Goal: Task Accomplishment & Management: Manage account settings

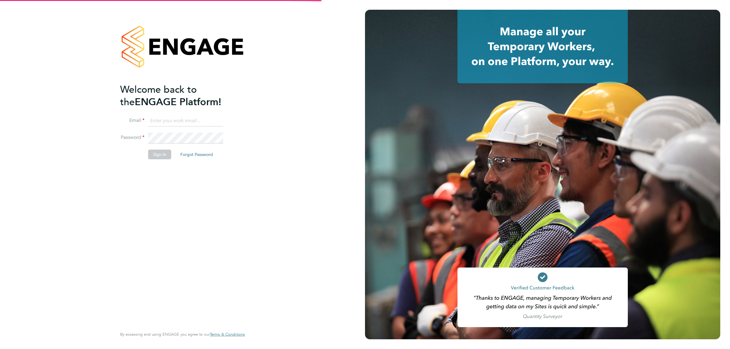
type input "donjeater@itsconstruction.co.uk"
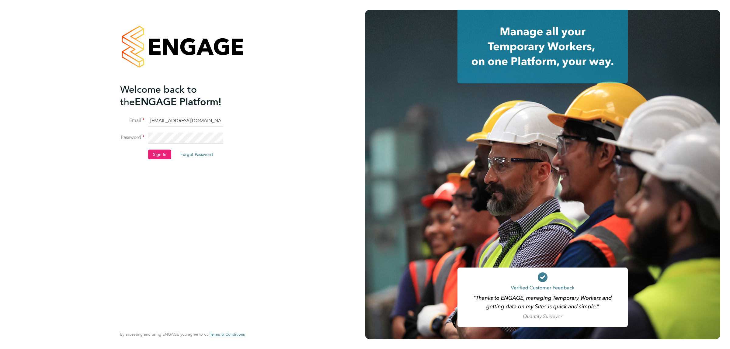
click at [158, 156] on button "Sign In" at bounding box center [159, 155] width 23 height 10
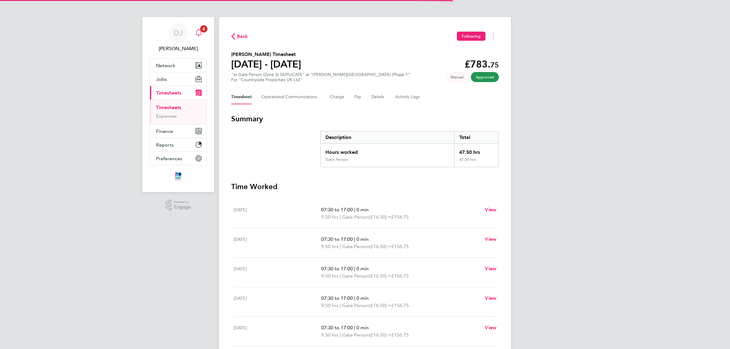
click at [202, 28] on span "2" at bounding box center [203, 28] width 7 height 7
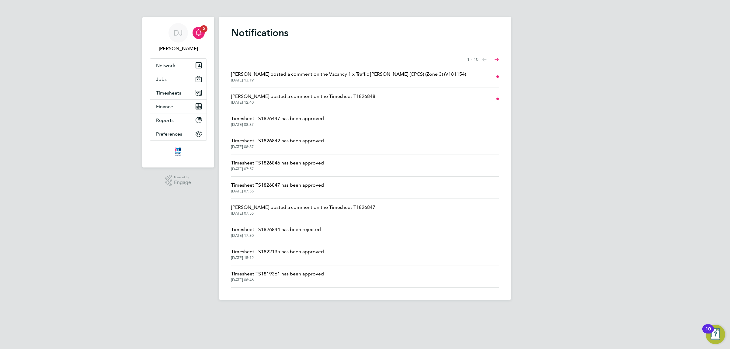
click at [300, 77] on span "[PERSON_NAME] posted a comment on the Vacancy 1 x Traffic [PERSON_NAME] (CPCS) …" at bounding box center [348, 74] width 235 height 7
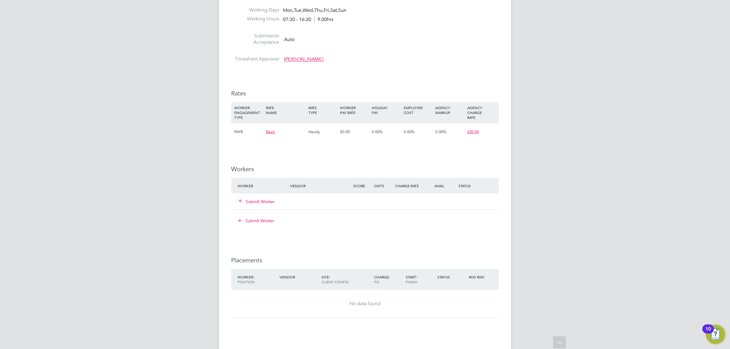
drag, startPoint x: 355, startPoint y: 170, endPoint x: 350, endPoint y: 144, distance: 26.2
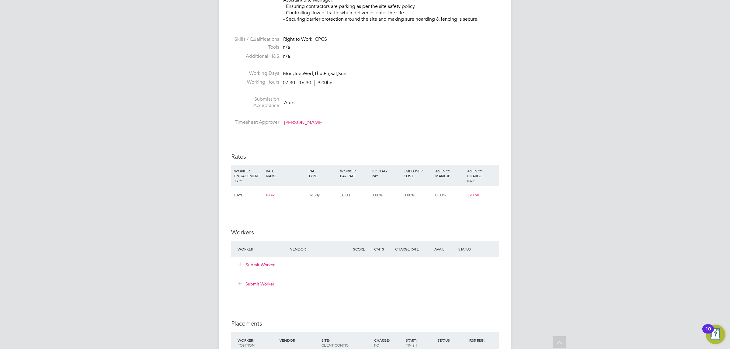
drag, startPoint x: 347, startPoint y: 181, endPoint x: 342, endPoint y: 142, distance: 39.5
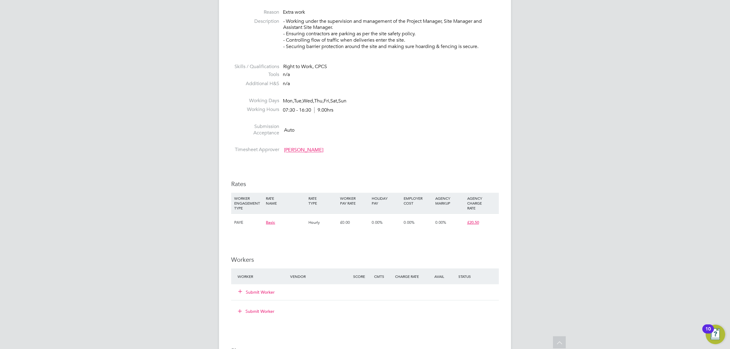
scroll to position [122, 0]
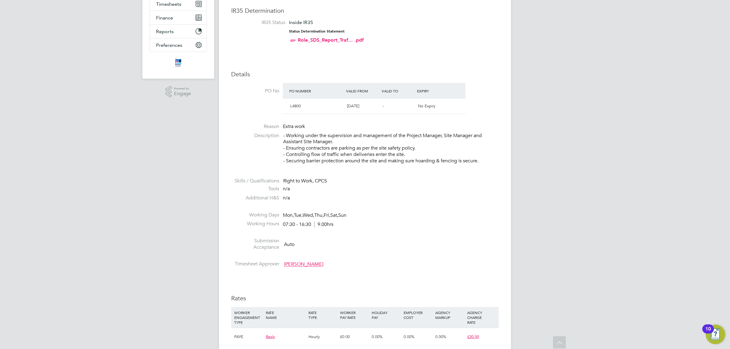
drag, startPoint x: 343, startPoint y: 234, endPoint x: 352, endPoint y: 179, distance: 55.7
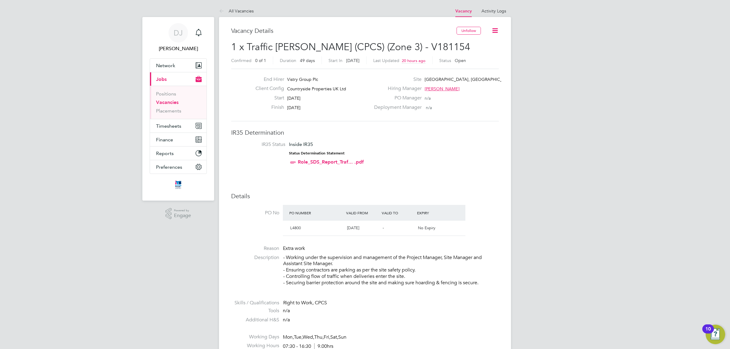
click at [353, 229] on span "[DATE]" at bounding box center [353, 228] width 12 height 5
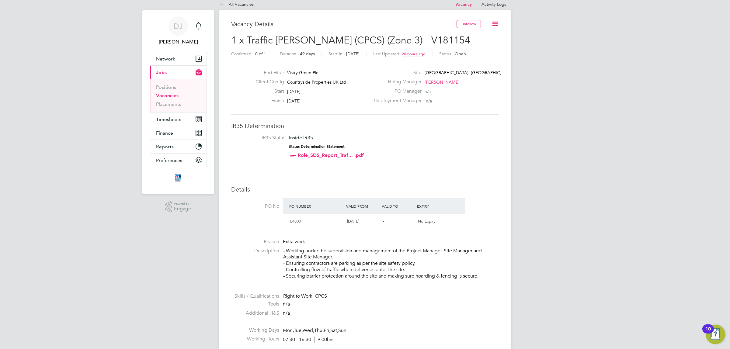
drag, startPoint x: 446, startPoint y: 238, endPoint x: 438, endPoint y: 254, distance: 18.1
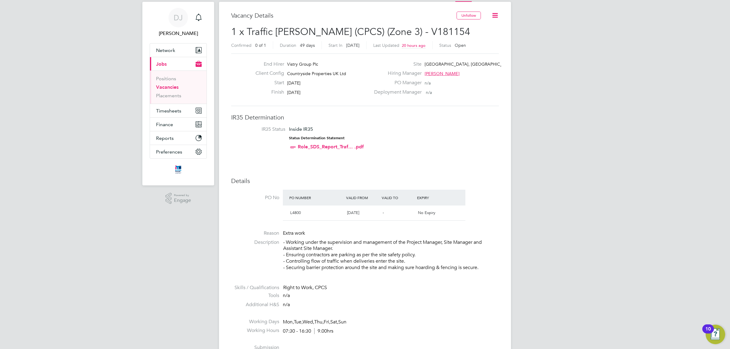
drag, startPoint x: 369, startPoint y: 227, endPoint x: 368, endPoint y: 243, distance: 16.2
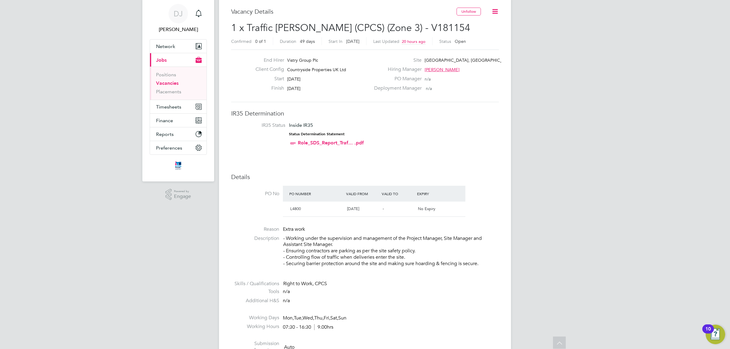
scroll to position [0, 0]
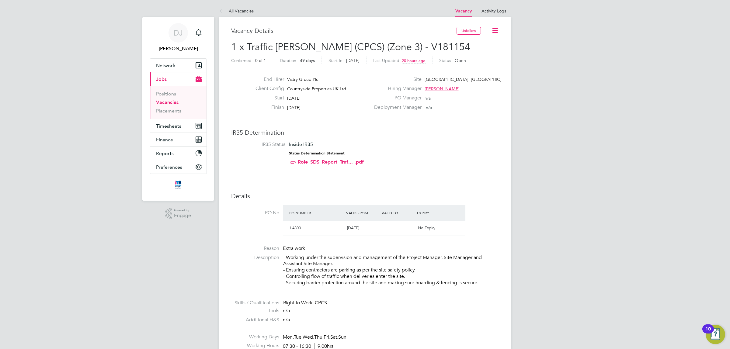
click at [481, 214] on li "PO No PO Number Valid From Valid To Expiry L4800 [DATE] - No Expiry" at bounding box center [365, 222] width 268 height 34
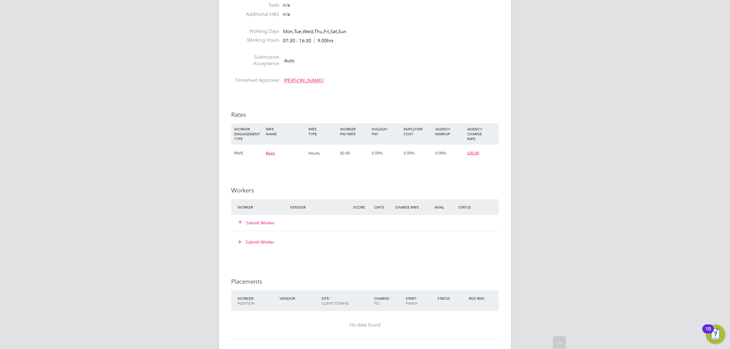
click at [263, 223] on button "Submit Worker" at bounding box center [257, 223] width 37 height 6
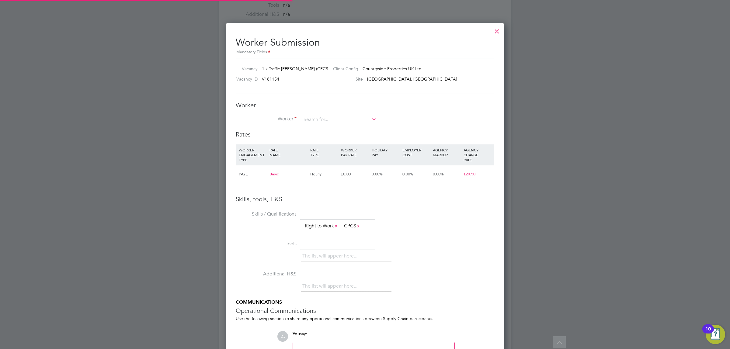
scroll to position [392, 278]
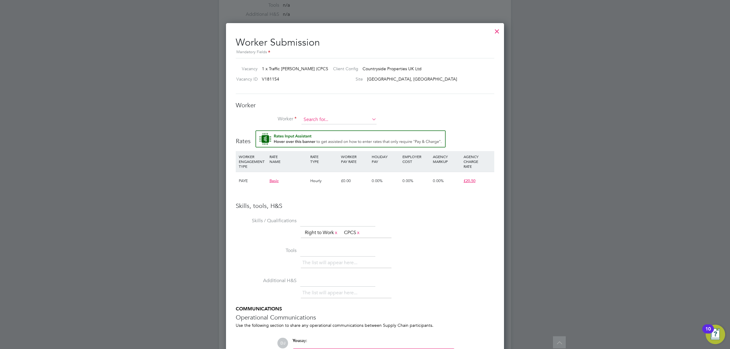
click at [320, 122] on input at bounding box center [339, 119] width 75 height 9
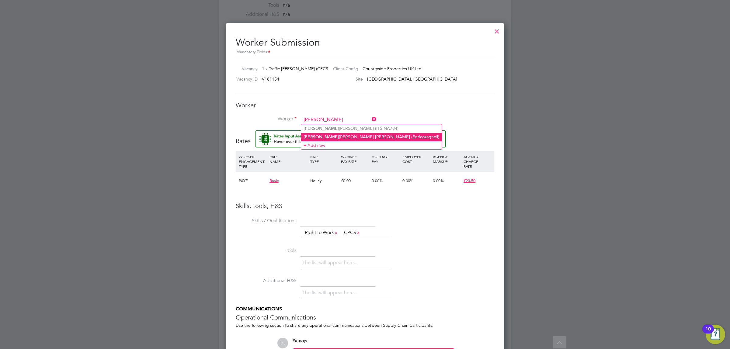
click at [345, 136] on li "[PERSON_NAME] (Enricozagnoli)" at bounding box center [371, 137] width 141 height 8
type input "[PERSON_NAME] (Enricozagnoli)"
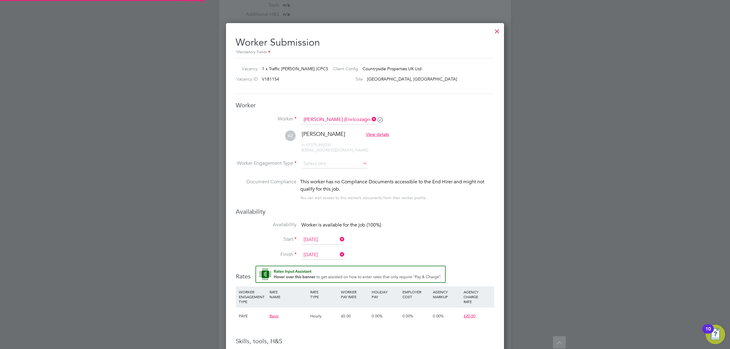
scroll to position [527, 278]
click at [332, 164] on input at bounding box center [335, 163] width 66 height 9
click at [334, 182] on li "PAYE" at bounding box center [334, 181] width 67 height 8
type input "PAYE"
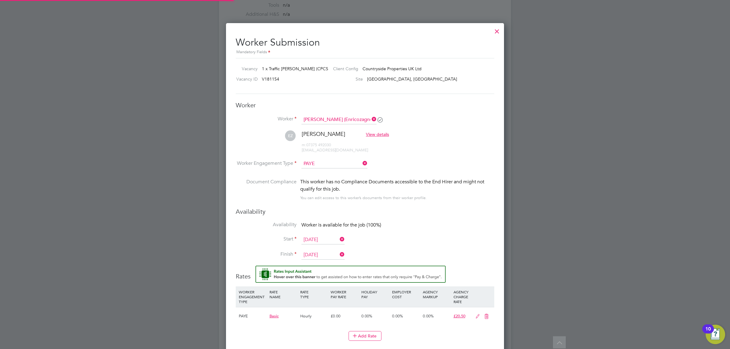
scroll to position [544, 278]
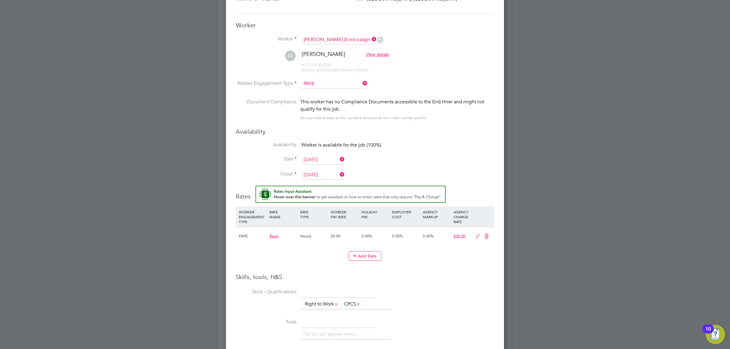
drag, startPoint x: 407, startPoint y: 238, endPoint x: 400, endPoint y: 271, distance: 34.0
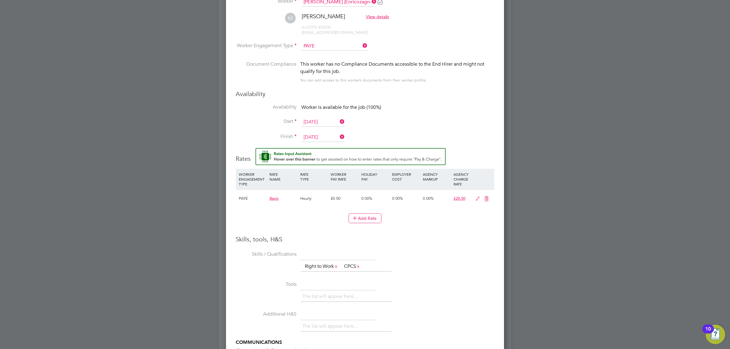
click at [337, 136] on input "[DATE]" at bounding box center [323, 137] width 43 height 9
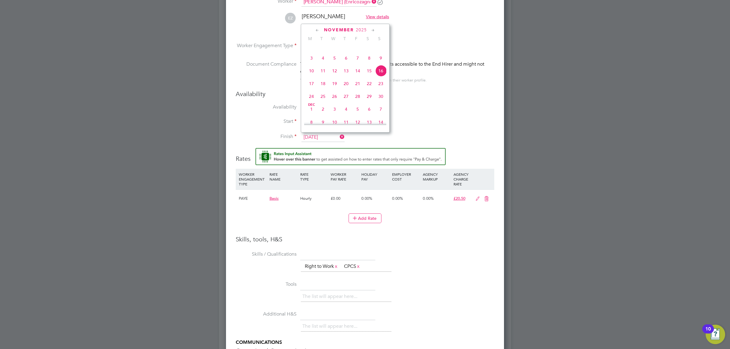
click at [339, 137] on icon at bounding box center [339, 137] width 0 height 9
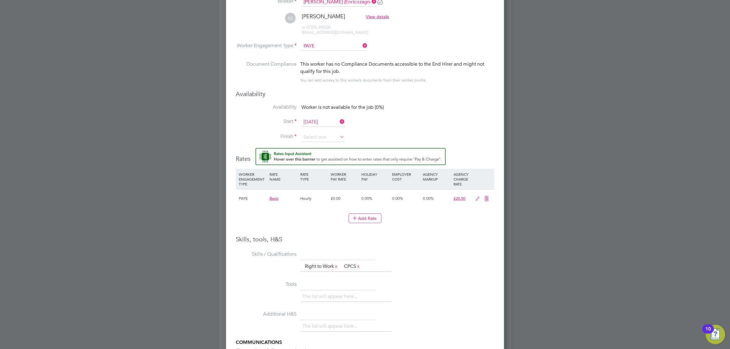
click at [295, 135] on label "Finish" at bounding box center [266, 137] width 61 height 6
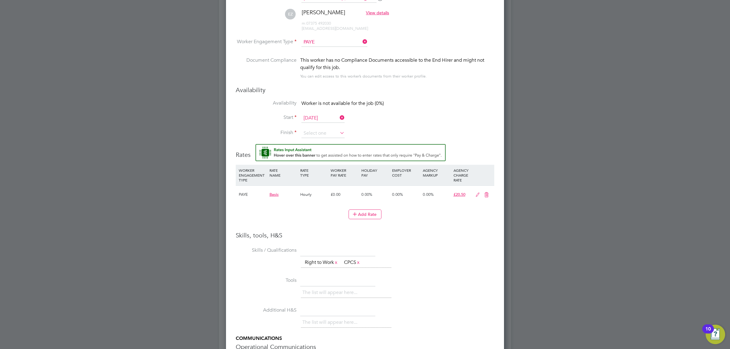
scroll to position [445, 0]
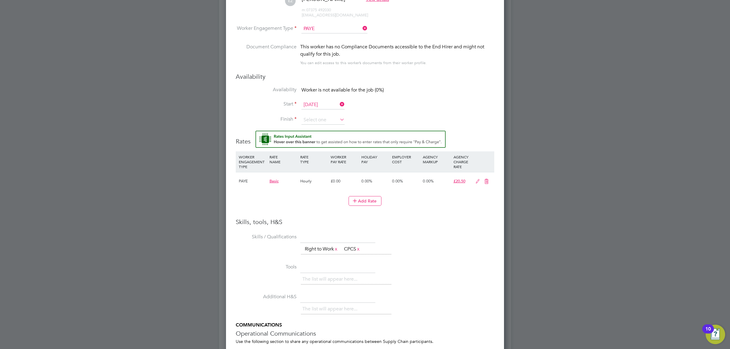
drag, startPoint x: 425, startPoint y: 244, endPoint x: 425, endPoint y: 262, distance: 18.6
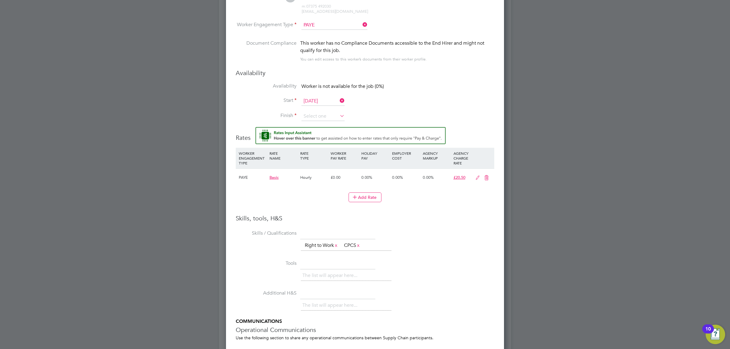
click at [475, 178] on icon at bounding box center [478, 178] width 8 height 5
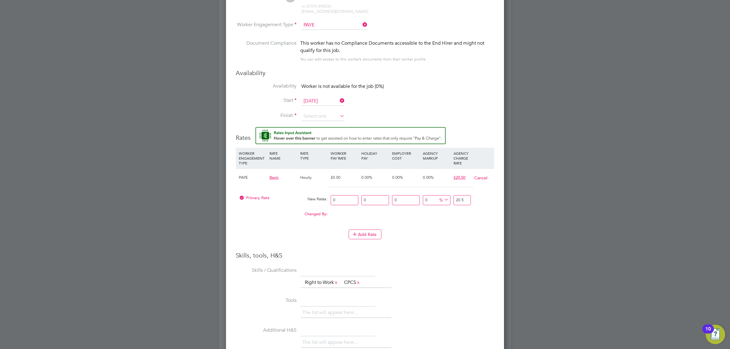
click at [346, 204] on input "0" at bounding box center [345, 200] width 28 height 10
drag, startPoint x: 346, startPoint y: 204, endPoint x: 311, endPoint y: 205, distance: 34.7
click at [317, 202] on div "Primary Rate New Rates: 0 0 n/a 0 n/a 0 0 % 20.5" at bounding box center [365, 200] width 259 height 16
type input "1"
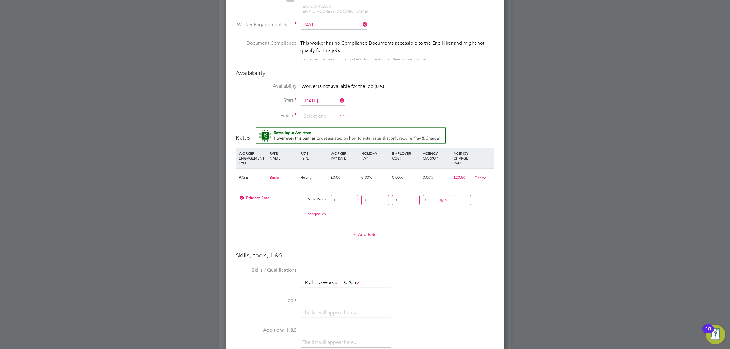
type input "14"
type input "14.00"
click at [438, 249] on li "WORKER ENGAGEMENT TYPE RATE NAME RATE TYPE WORKER PAY RATE HOLIDAY PAY EMPLOYER…" at bounding box center [365, 200] width 259 height 104
drag, startPoint x: 460, startPoint y: 199, endPoint x: 442, endPoint y: 199, distance: 18.6
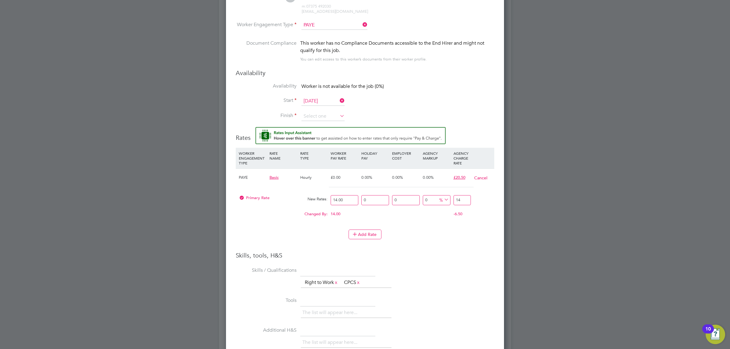
click at [442, 199] on div "Primary Rate New Rates: 14.00 0 n/a 0 n/a 0 0 % 14" at bounding box center [365, 200] width 259 height 16
type input "-85.71428571428571"
type input "2"
type input "42.857142857142854"
type input "20"
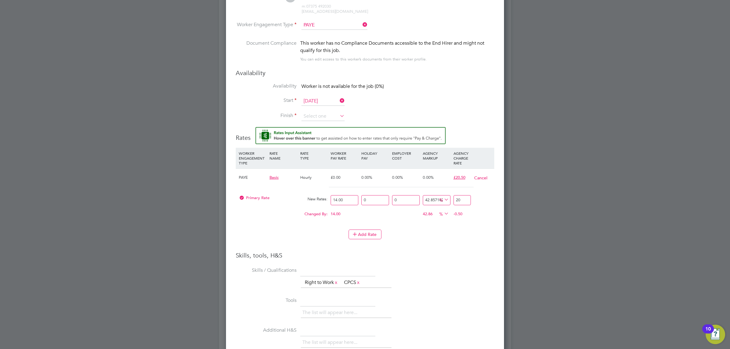
type input "46.42857142857143"
type input "20.50"
click at [444, 240] on div "Add Rate" at bounding box center [365, 235] width 259 height 10
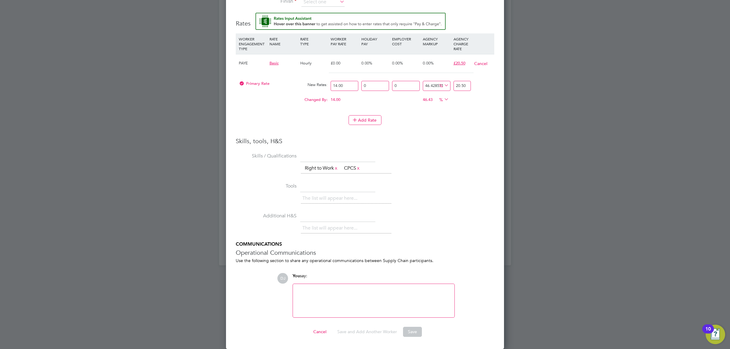
click at [443, 184] on li "Tools The list will appear here..." at bounding box center [365, 196] width 259 height 30
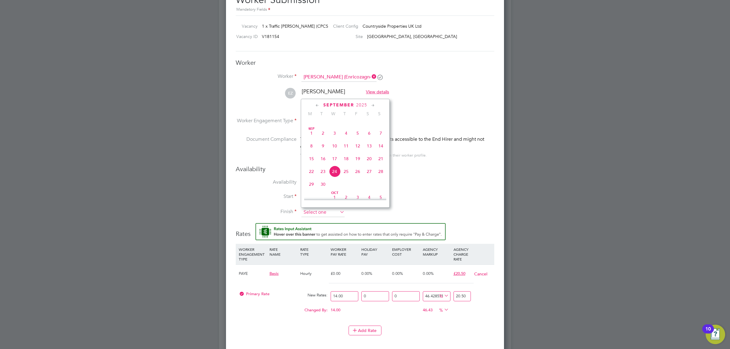
click at [318, 215] on input at bounding box center [323, 212] width 43 height 9
click at [344, 160] on span "31" at bounding box center [347, 155] width 12 height 12
type input "[DATE]"
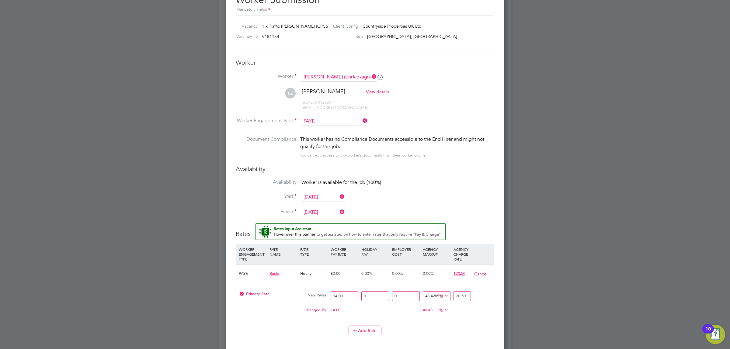
scroll to position [560, 0]
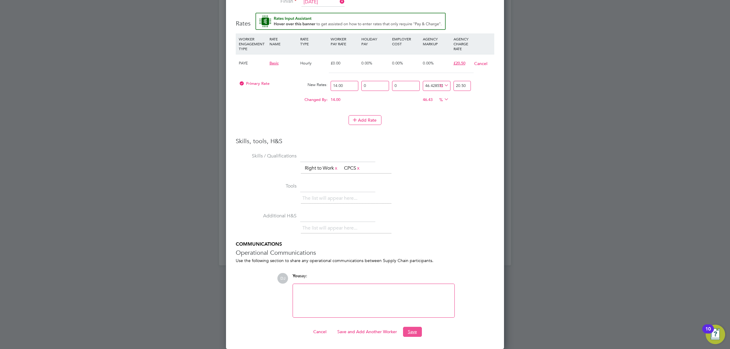
click at [420, 335] on button "Save" at bounding box center [412, 332] width 19 height 10
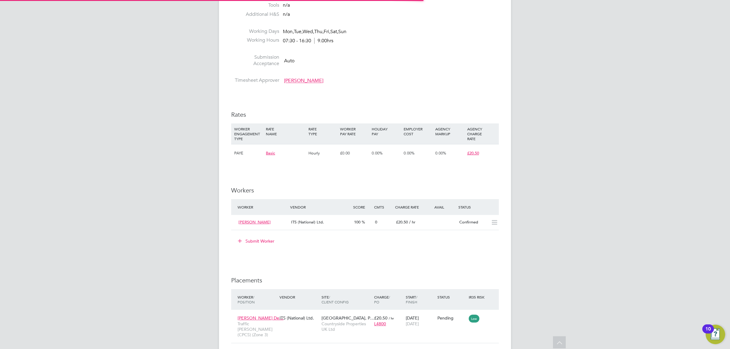
scroll to position [3, 3]
click at [483, 223] on div "Confirmed" at bounding box center [473, 223] width 32 height 10
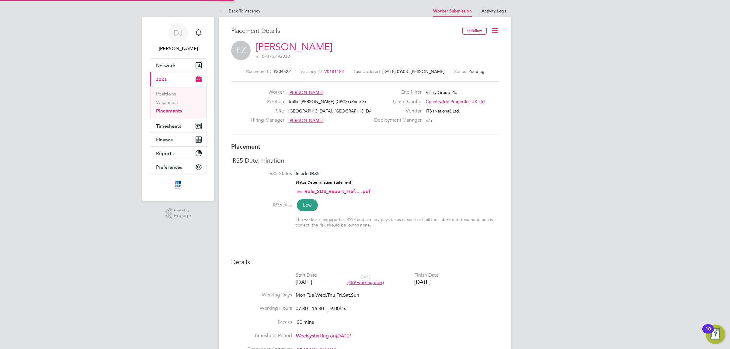
click at [496, 28] on icon at bounding box center [496, 31] width 8 height 8
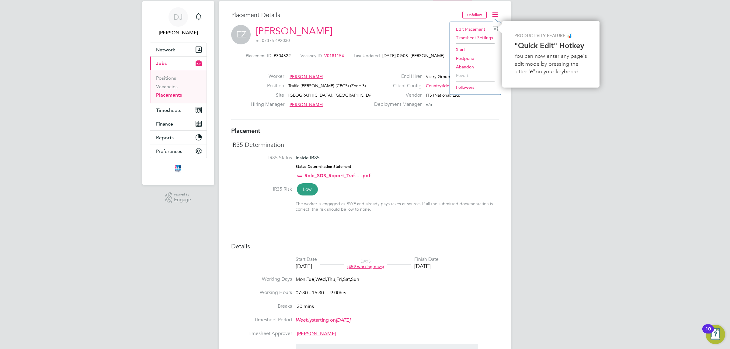
drag, startPoint x: 476, startPoint y: 173, endPoint x: 476, endPoint y: 189, distance: 15.8
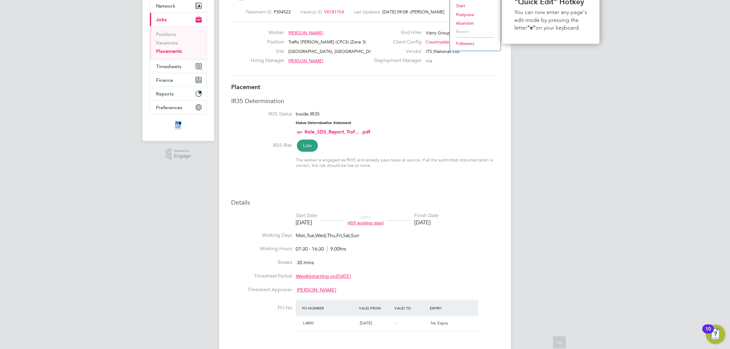
drag, startPoint x: 455, startPoint y: 201, endPoint x: 456, endPoint y: 221, distance: 19.2
click at [459, 5] on li "Start" at bounding box center [475, 6] width 45 height 9
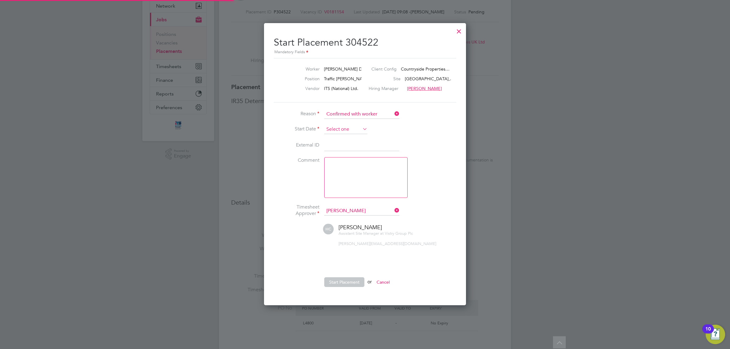
click at [349, 130] on input at bounding box center [345, 129] width 43 height 9
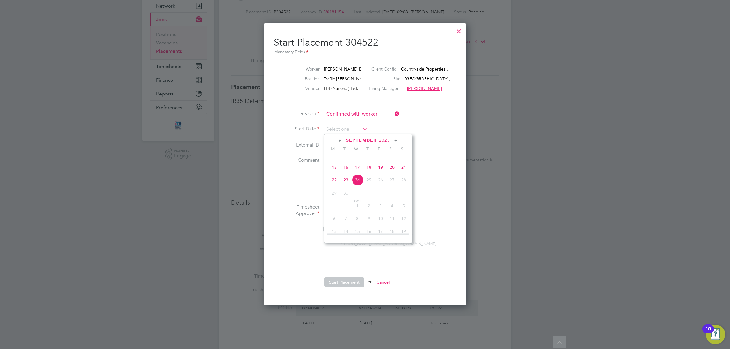
click at [334, 199] on span "29" at bounding box center [335, 193] width 12 height 12
click at [436, 147] on li "External ID" at bounding box center [365, 148] width 183 height 17
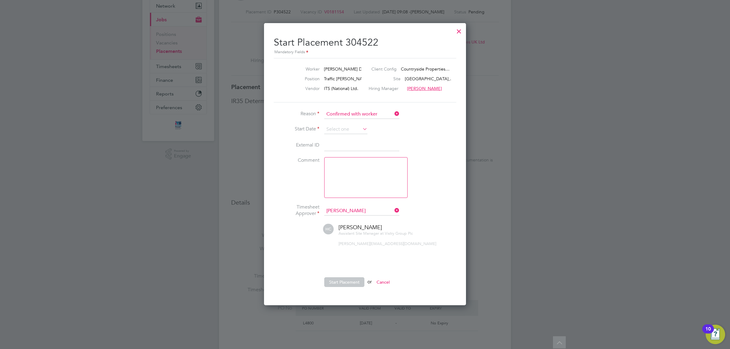
click at [457, 33] on div at bounding box center [459, 29] width 11 height 11
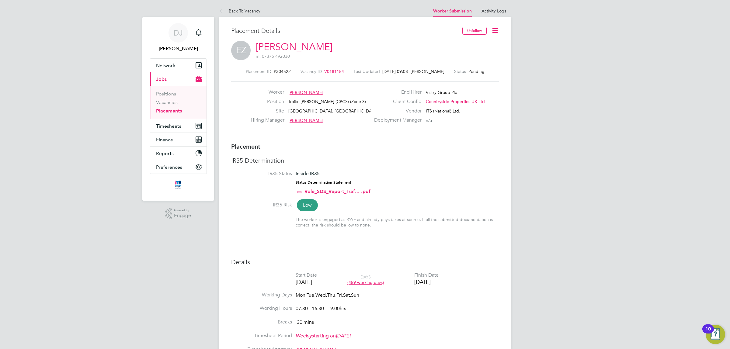
click at [167, 113] on link "Placements" at bounding box center [169, 111] width 26 height 6
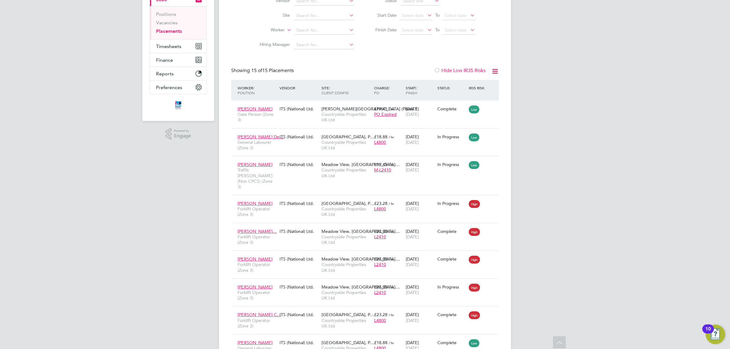
drag, startPoint x: 545, startPoint y: 213, endPoint x: 546, endPoint y: 232, distance: 19.2
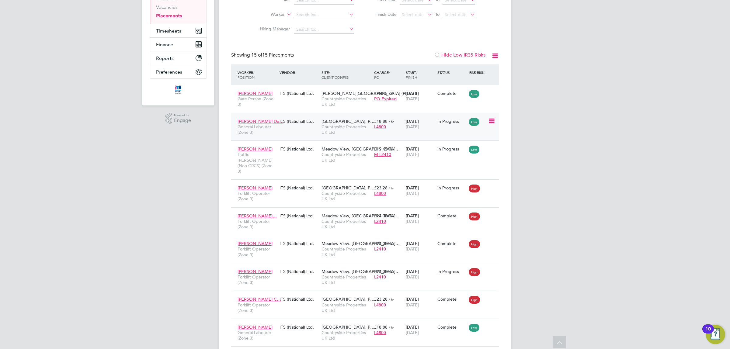
click at [492, 119] on icon at bounding box center [491, 120] width 6 height 7
click at [419, 128] on span "[DATE]" at bounding box center [412, 126] width 13 height 5
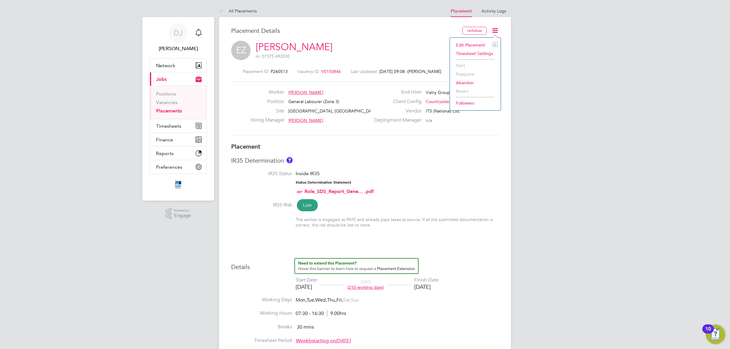
click at [469, 46] on li "Edit Placement e" at bounding box center [475, 45] width 45 height 9
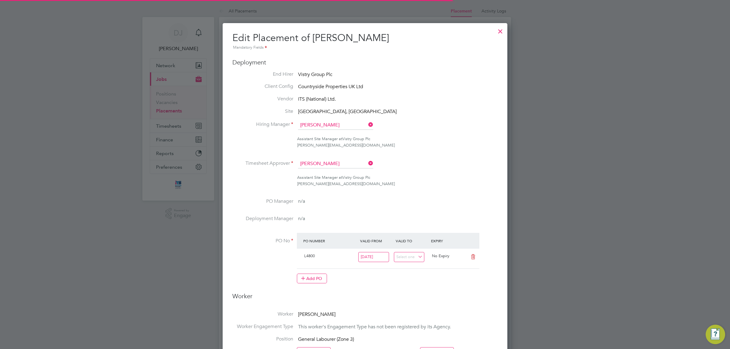
scroll to position [3, 3]
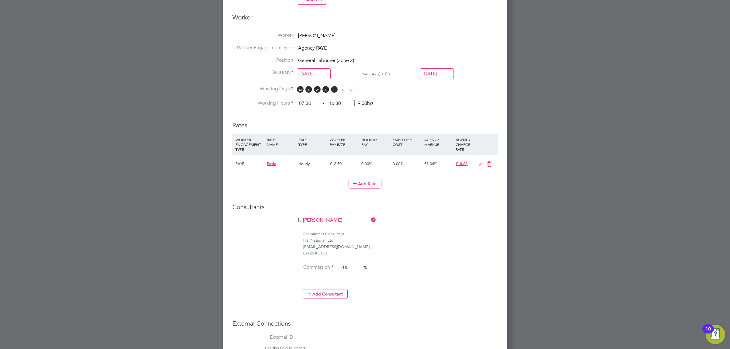
drag, startPoint x: 445, startPoint y: 83, endPoint x: 445, endPoint y: 58, distance: 25.3
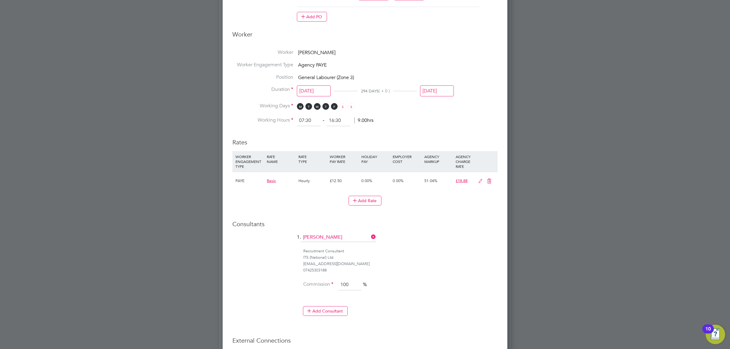
click at [433, 87] on input "[DATE]" at bounding box center [437, 91] width 34 height 11
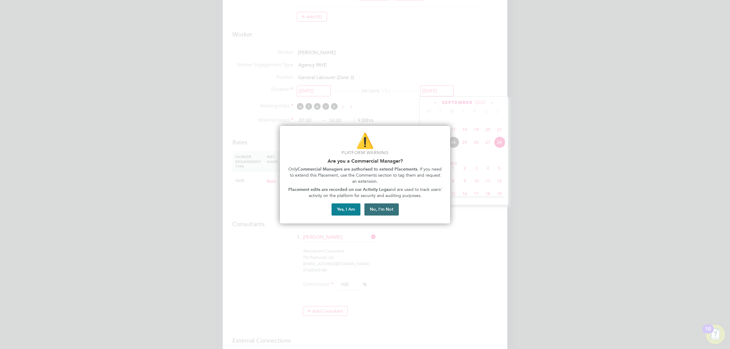
click at [381, 209] on button "No, I'm Not" at bounding box center [382, 210] width 34 height 12
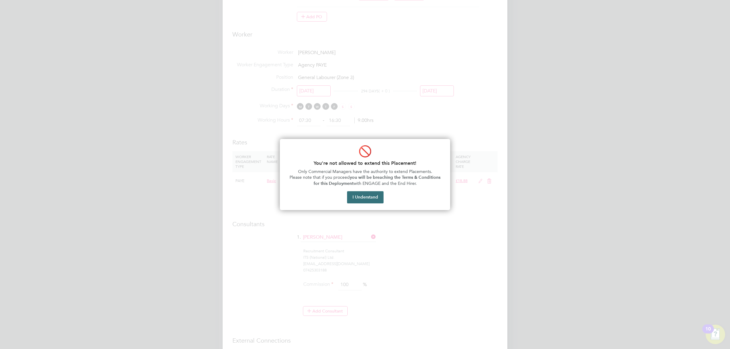
click at [375, 199] on button "I Understand" at bounding box center [365, 197] width 37 height 12
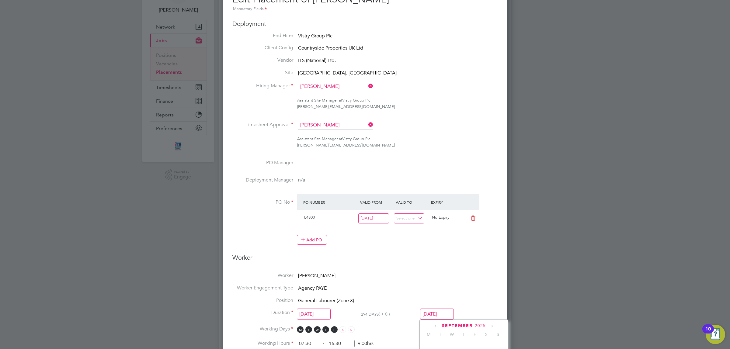
drag, startPoint x: 423, startPoint y: 238, endPoint x: 413, endPoint y: 184, distance: 54.9
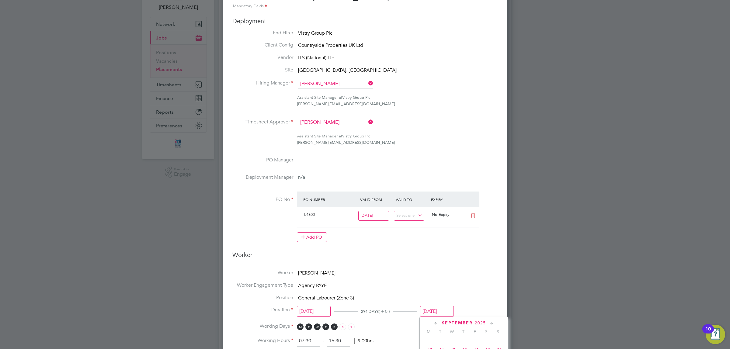
drag, startPoint x: 402, startPoint y: 279, endPoint x: 398, endPoint y: 298, distance: 19.0
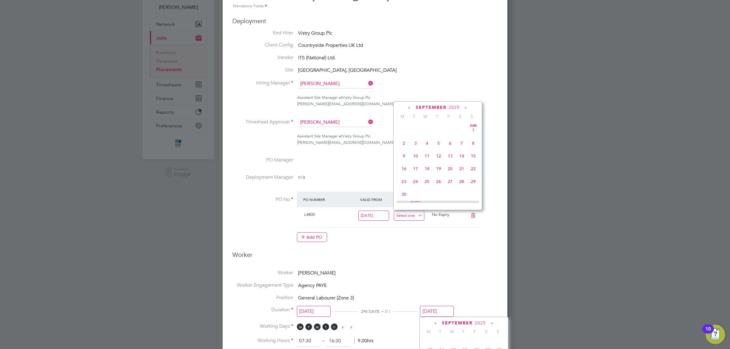
click at [402, 213] on input at bounding box center [409, 216] width 31 height 10
click at [367, 152] on li "Assistant Site Manager at Vistry Group Plc hannah.cornford@vistry.co.uk" at bounding box center [365, 142] width 265 height 19
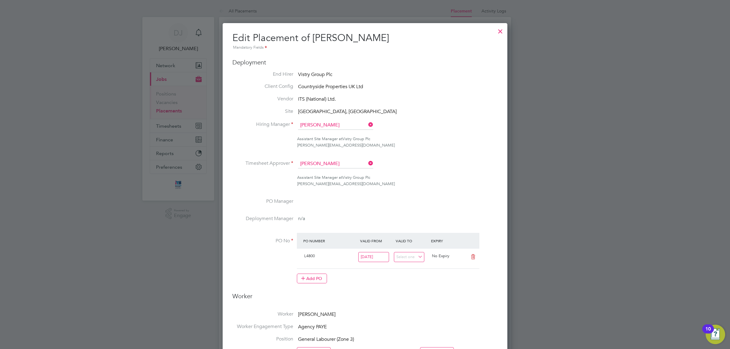
drag, startPoint x: 429, startPoint y: 160, endPoint x: 438, endPoint y: 104, distance: 56.9
click at [502, 32] on div at bounding box center [500, 29] width 11 height 11
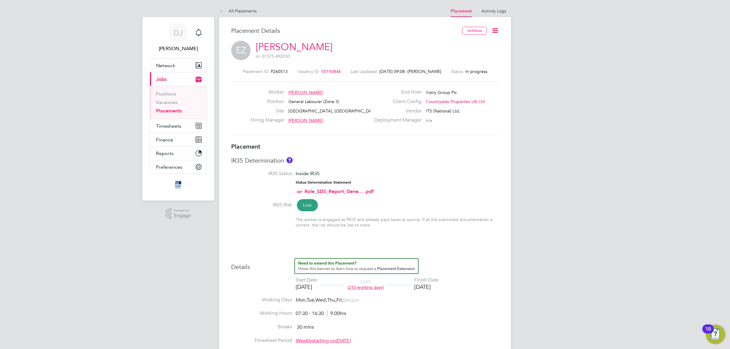
click at [493, 30] on icon at bounding box center [496, 31] width 8 height 8
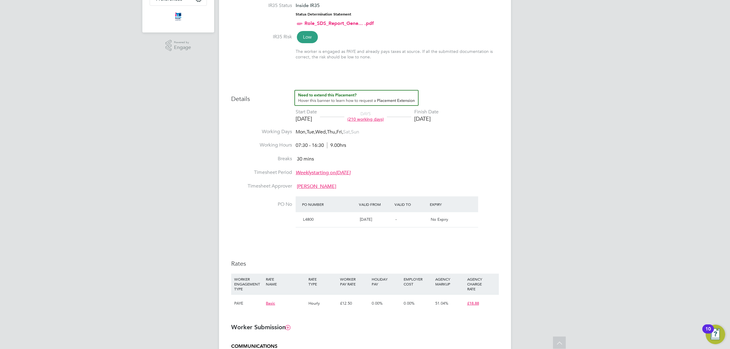
drag, startPoint x: 528, startPoint y: 124, endPoint x: 527, endPoint y: 138, distance: 14.7
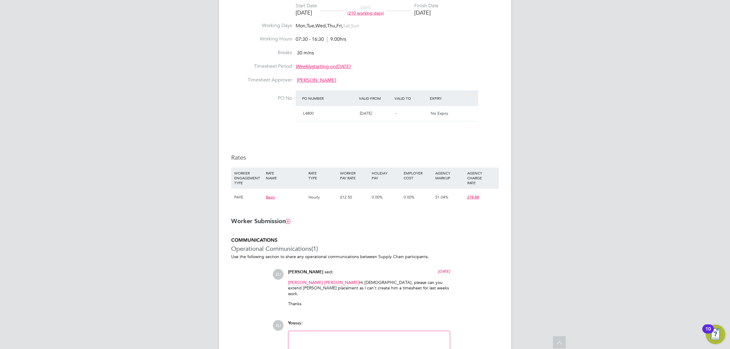
drag, startPoint x: 503, startPoint y: 146, endPoint x: 503, endPoint y: 159, distance: 12.8
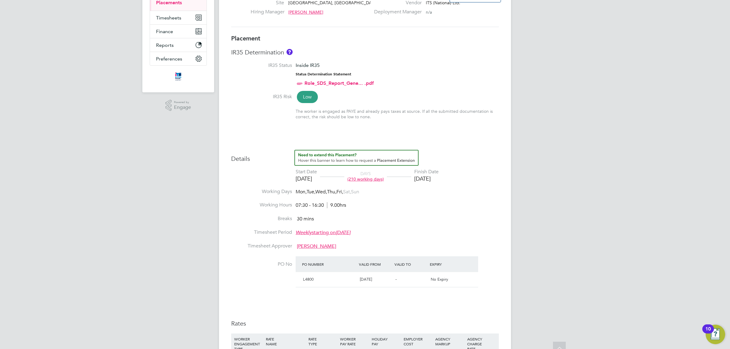
drag, startPoint x: 453, startPoint y: 183, endPoint x: 452, endPoint y: 212, distance: 29.5
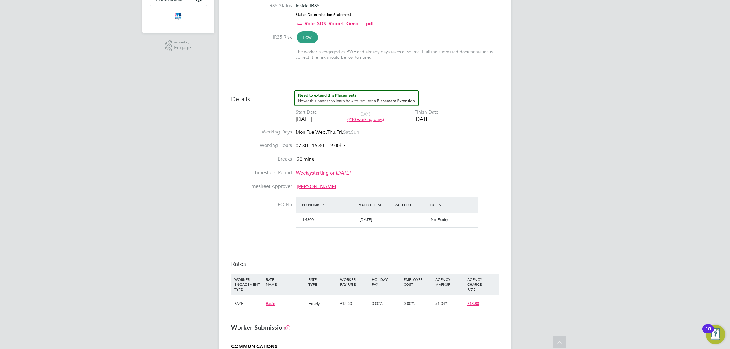
click at [445, 305] on span "51.04%" at bounding box center [442, 303] width 13 height 5
click at [435, 302] on div "51.04%" at bounding box center [450, 304] width 32 height 18
drag, startPoint x: 434, startPoint y: 302, endPoint x: 411, endPoint y: 258, distance: 49.0
click at [411, 258] on div "Details Start Date 09 Dec 2024 DAYS (210 working days) Finish Date 28 Sep 2025 …" at bounding box center [365, 204] width 268 height 229
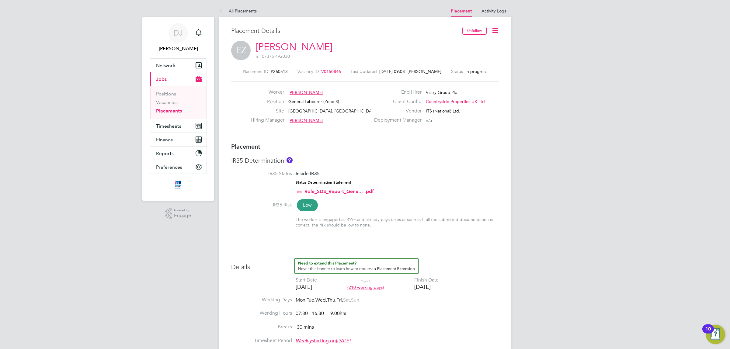
click at [495, 29] on icon at bounding box center [496, 31] width 8 height 8
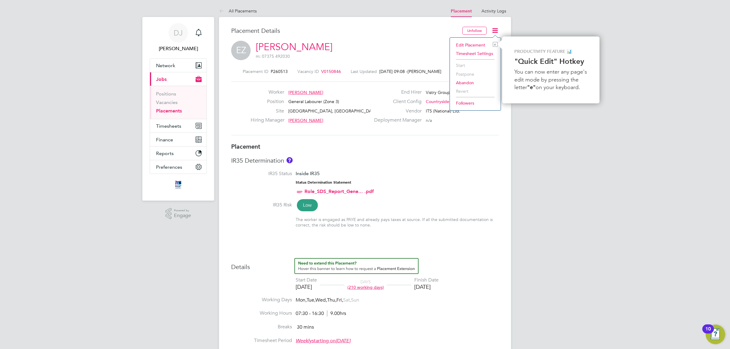
click at [409, 42] on div "EZ Enrico Zagnoli De Souza m: 07375 492030" at bounding box center [365, 51] width 268 height 21
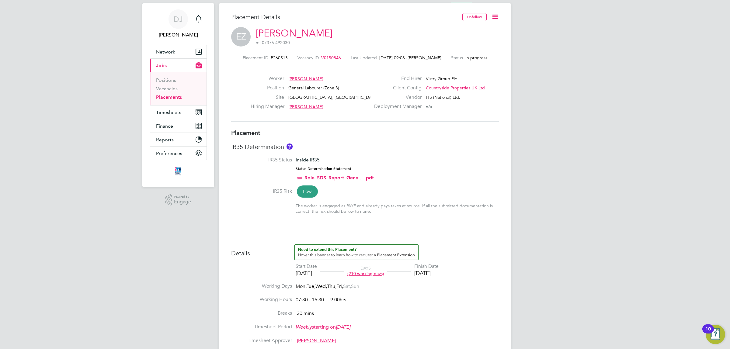
drag, startPoint x: 431, startPoint y: 148, endPoint x: 448, endPoint y: 128, distance: 26.4
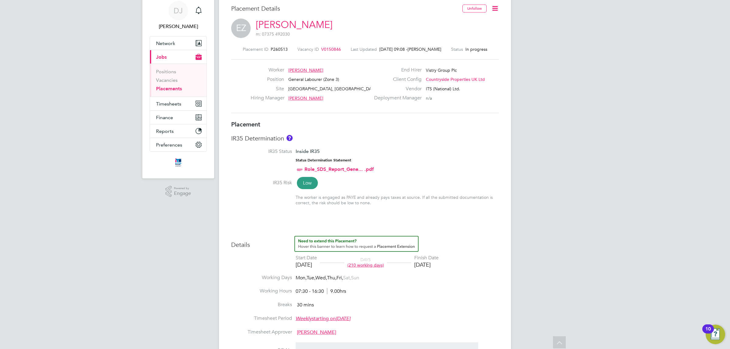
click at [494, 7] on icon at bounding box center [496, 9] width 8 height 8
click at [463, 23] on li "Edit Placement e" at bounding box center [475, 23] width 45 height 9
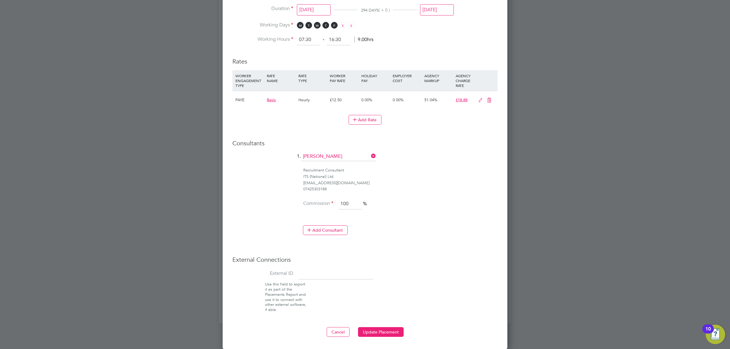
drag, startPoint x: 425, startPoint y: 214, endPoint x: 425, endPoint y: 251, distance: 37.7
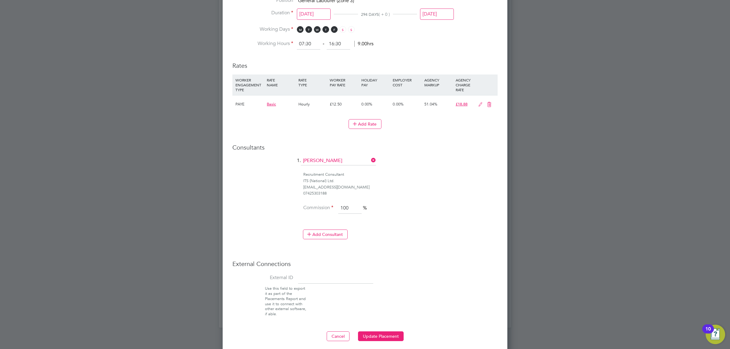
drag, startPoint x: 403, startPoint y: 271, endPoint x: 404, endPoint y: 265, distance: 6.7
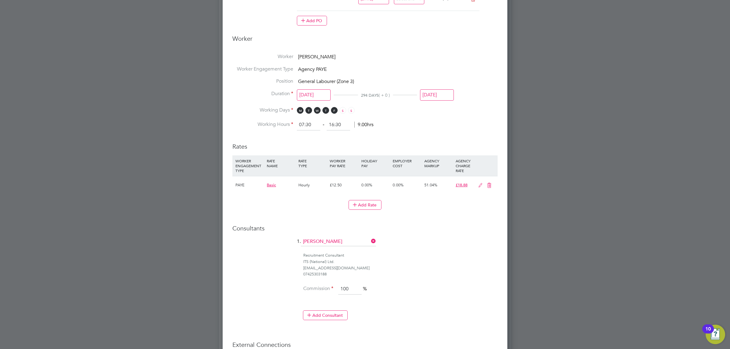
drag, startPoint x: 406, startPoint y: 274, endPoint x: 407, endPoint y: 232, distance: 42.0
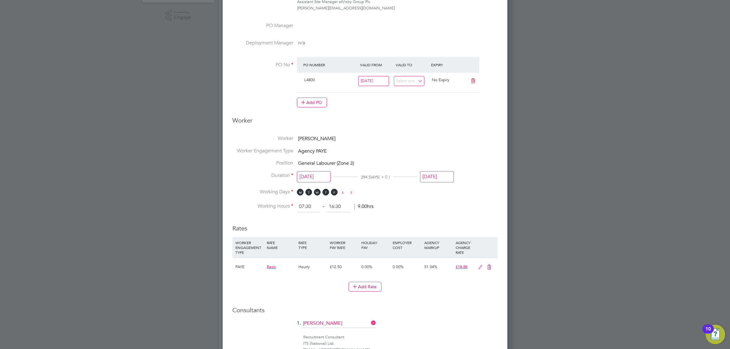
drag, startPoint x: 400, startPoint y: 130, endPoint x: 401, endPoint y: 118, distance: 12.0
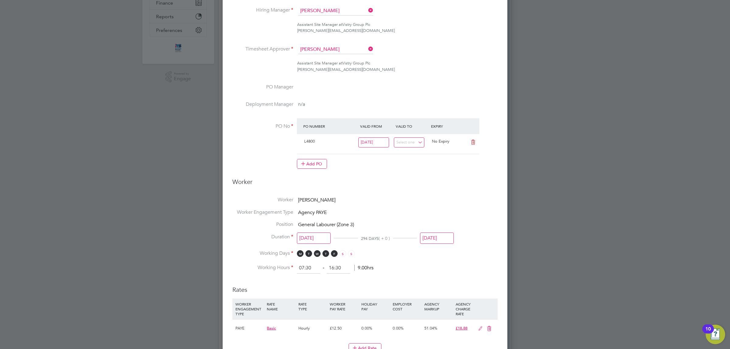
drag, startPoint x: 483, startPoint y: 186, endPoint x: 483, endPoint y: 173, distance: 12.2
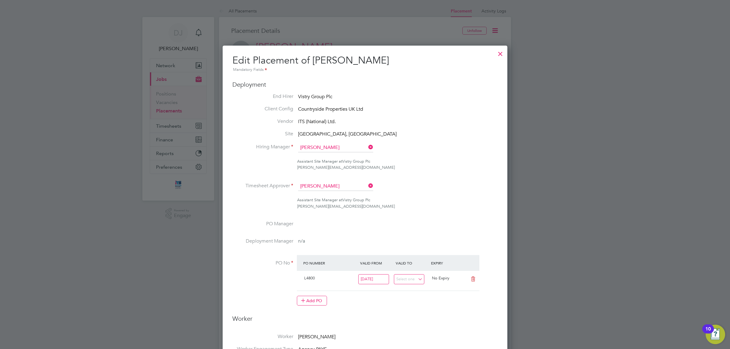
drag, startPoint x: 476, startPoint y: 221, endPoint x: 486, endPoint y: 135, distance: 87.0
click at [498, 54] on div at bounding box center [500, 52] width 11 height 11
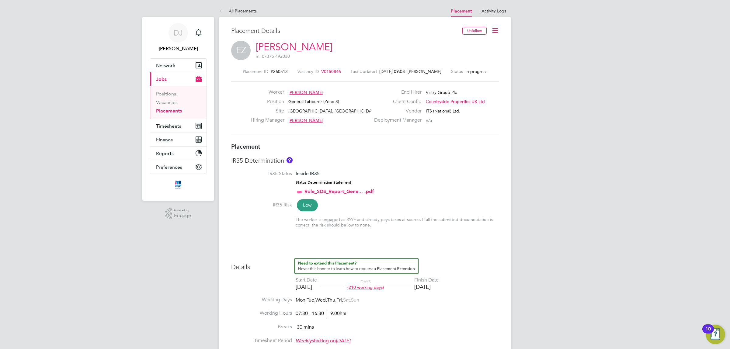
click at [169, 112] on link "Placements" at bounding box center [169, 111] width 26 height 6
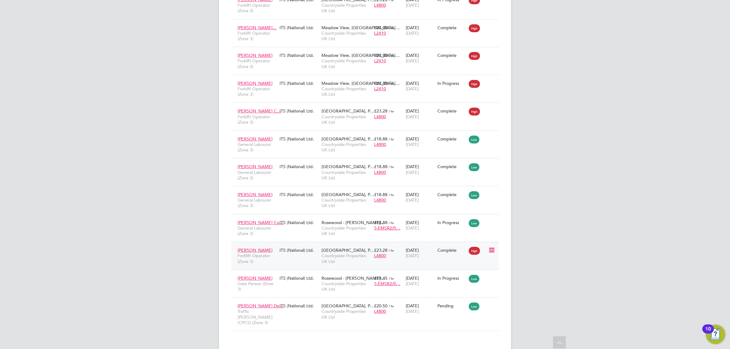
click at [490, 247] on icon at bounding box center [491, 250] width 6 height 7
click at [419, 253] on span "[DATE]" at bounding box center [412, 255] width 13 height 5
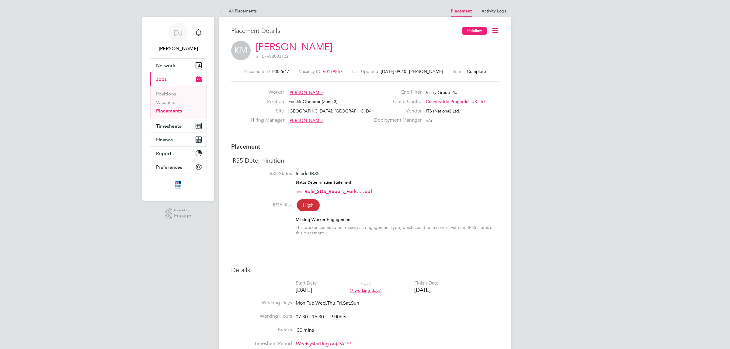
click at [475, 28] on button "Unfollow" at bounding box center [475, 31] width 24 height 8
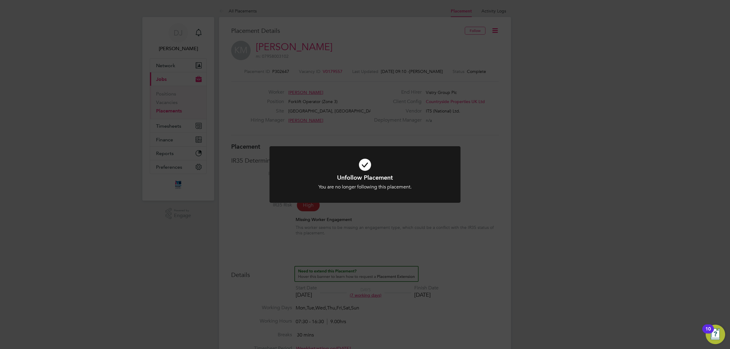
click at [523, 172] on div "Unfollow Placement You are no longer following this placement. Cancel Okay" at bounding box center [365, 174] width 730 height 349
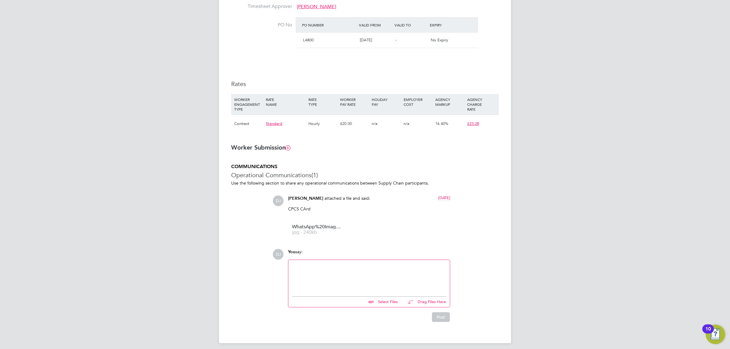
scroll to position [361, 0]
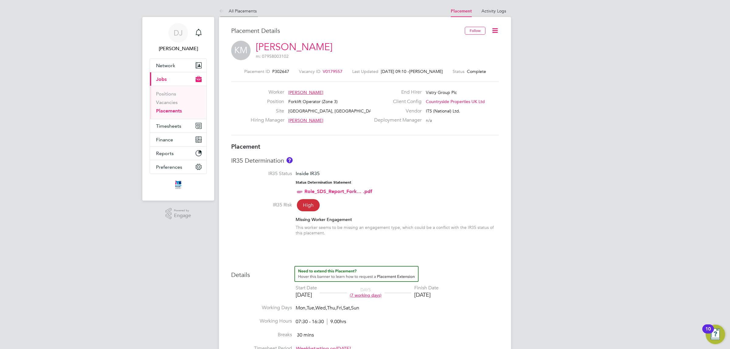
click at [233, 13] on link "All Placements" at bounding box center [238, 10] width 38 height 5
